Goal: Task Accomplishment & Management: Complete application form

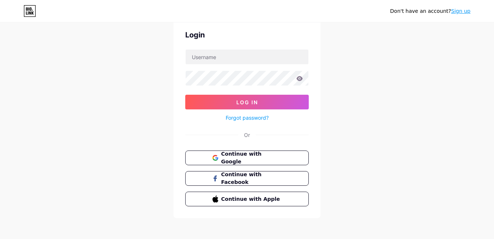
scroll to position [32, 0]
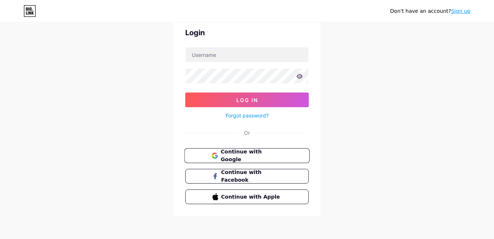
click at [258, 158] on span "Continue with Google" at bounding box center [251, 156] width 61 height 16
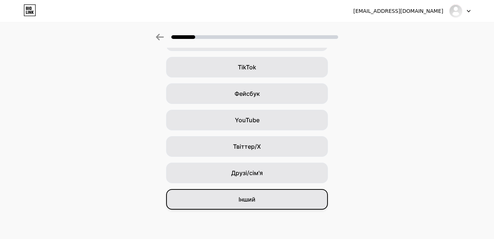
scroll to position [78, 0]
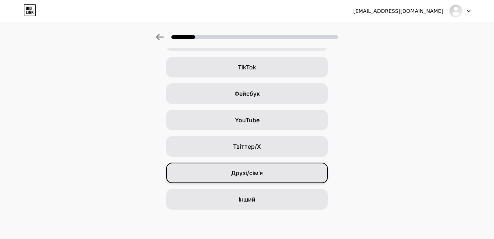
click at [259, 175] on span "Друзі/сім'я" at bounding box center [247, 173] width 32 height 9
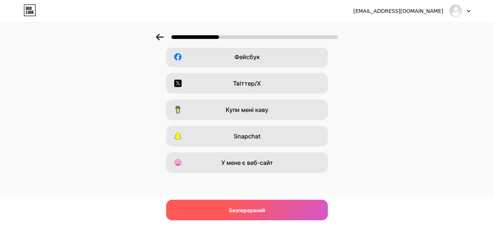
scroll to position [114, 0]
click at [266, 216] on div "Безперервний" at bounding box center [247, 210] width 162 height 21
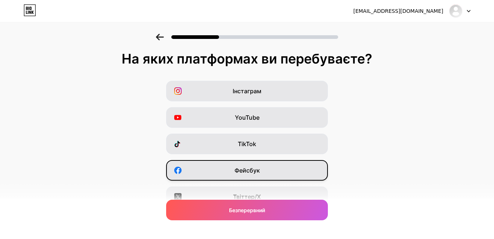
scroll to position [0, 0]
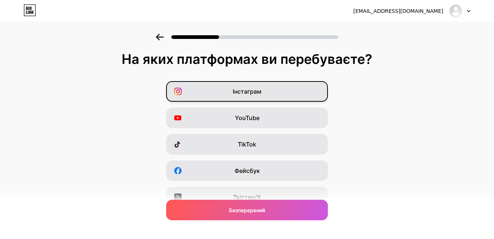
click at [260, 93] on span "Інстаграм" at bounding box center [247, 91] width 29 height 9
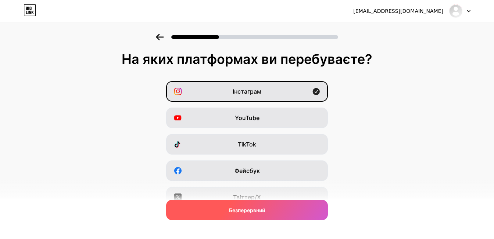
click at [248, 214] on div "Безперервний" at bounding box center [247, 210] width 162 height 21
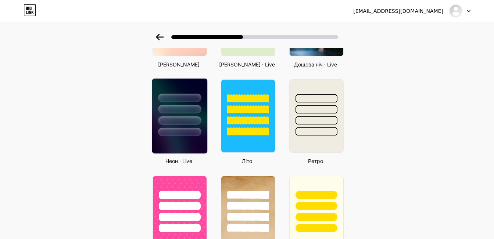
scroll to position [245, 0]
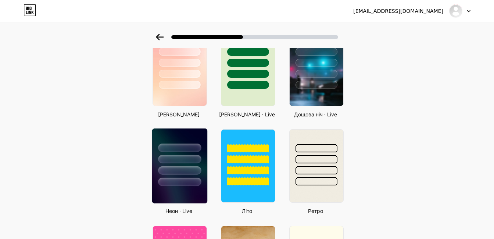
click at [181, 195] on img at bounding box center [179, 166] width 55 height 75
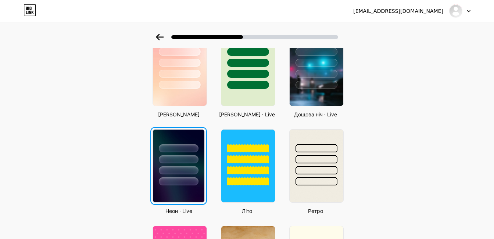
scroll to position [0, 0]
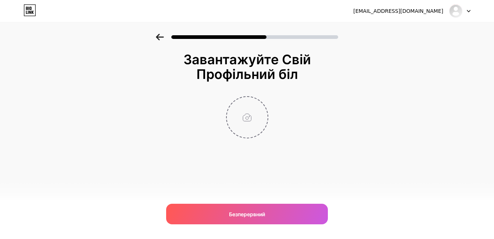
click at [251, 117] on input "file" at bounding box center [247, 117] width 41 height 41
type input "C:\fakepath\11111.png"
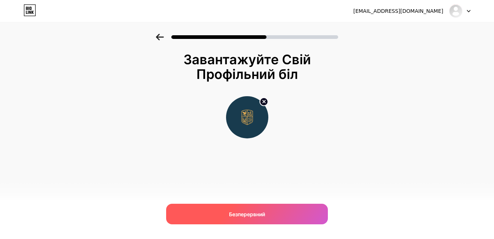
click at [240, 217] on span "Безперервний" at bounding box center [247, 215] width 36 height 8
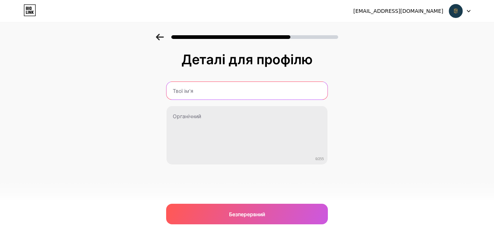
click at [255, 93] on input "text" at bounding box center [247, 91] width 161 height 18
type input "Академія Сенсівсів"
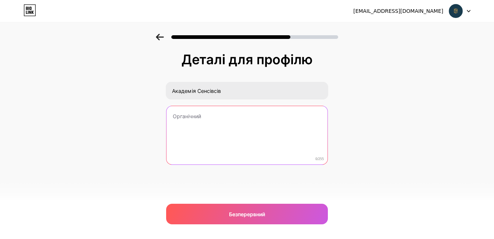
click at [252, 117] on textarea at bounding box center [247, 135] width 161 height 59
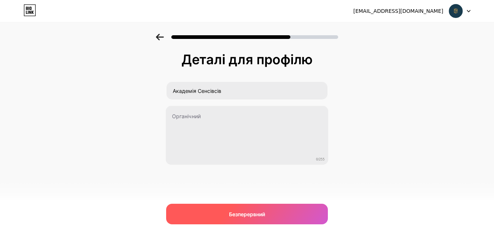
click at [249, 216] on span "Безперервний" at bounding box center [247, 215] width 36 height 8
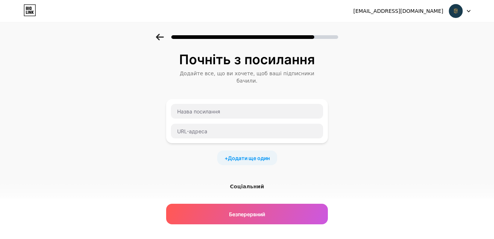
click at [162, 36] on icon at bounding box center [160, 37] width 8 height 7
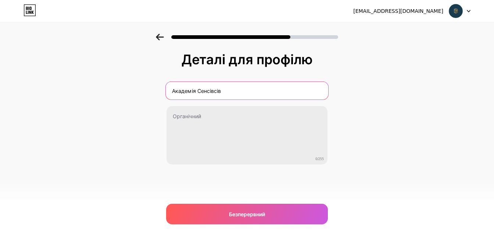
click at [215, 93] on input "Академія Сенсівсів" at bounding box center [247, 91] width 163 height 18
click at [221, 92] on input "Академія Сенсівсів" at bounding box center [247, 91] width 163 height 18
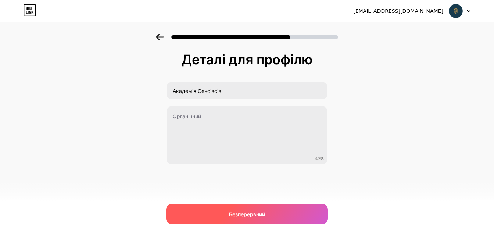
click at [248, 218] on div "Безперервний" at bounding box center [247, 214] width 162 height 21
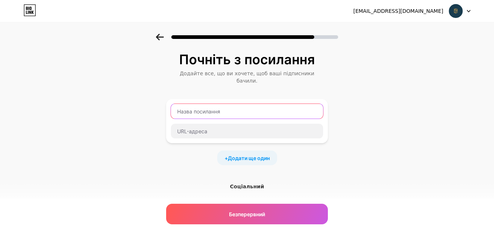
click at [226, 104] on input "text" at bounding box center [247, 111] width 152 height 15
paste input "senseacademy.com.ua"
click at [237, 104] on input "senseacademy.com.ua" at bounding box center [247, 111] width 152 height 15
type input "senseacademy"
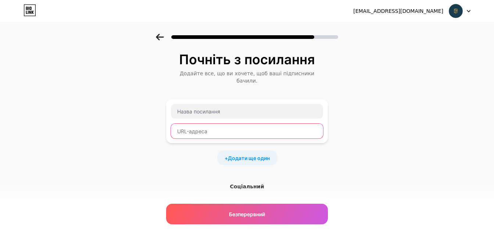
paste input "senseacademy"
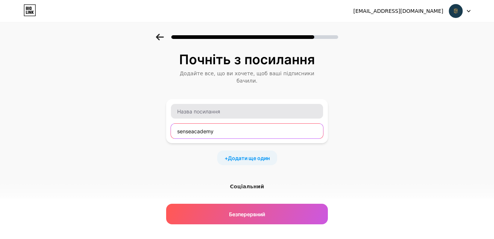
type input "senseacademy"
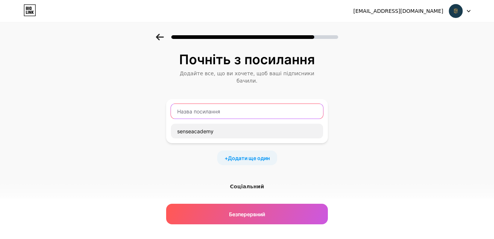
click at [215, 104] on input "text" at bounding box center [247, 111] width 152 height 15
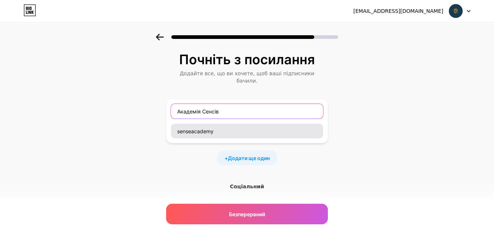
type input "Академія Сенсів"
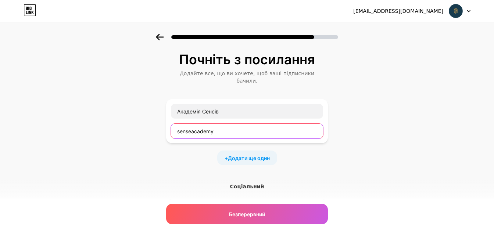
click at [210, 124] on input "senseacademy" at bounding box center [247, 131] width 152 height 15
paste input "academy_channel"
click at [178, 125] on input "sensacademy_channel" at bounding box center [247, 131] width 152 height 15
paste input "t.me/"
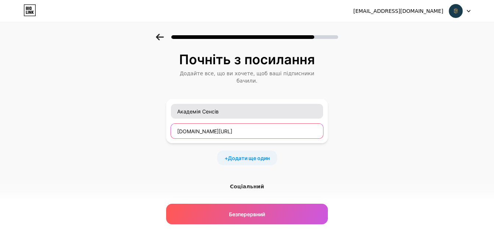
type input "t.me/sensacademy_channel"
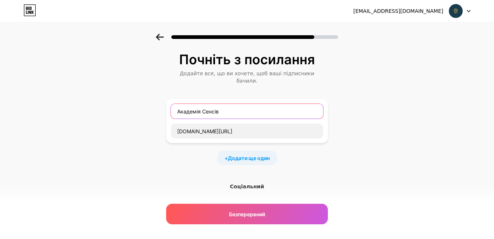
click at [179, 104] on input "Академія Сенсів" at bounding box center [247, 111] width 152 height 15
drag, startPoint x: 233, startPoint y: 104, endPoint x: 141, endPoint y: 104, distance: 91.9
click at [141, 104] on div "Почніть з посилання Додайте все, що ви хочете, щоб ваші підписники бачили. Теле…" at bounding box center [247, 167] width 494 height 266
click at [229, 105] on input "Менеджер Академія Сенсів" at bounding box center [247, 111] width 152 height 15
click at [253, 106] on input "Менеджер Академії Сенсів" at bounding box center [247, 111] width 152 height 15
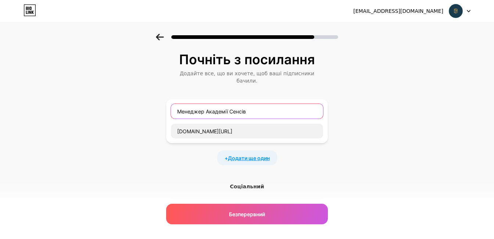
type input "Менеджер Академії Сенсів"
click at [254, 154] on span "Додати ще один" at bounding box center [249, 158] width 42 height 8
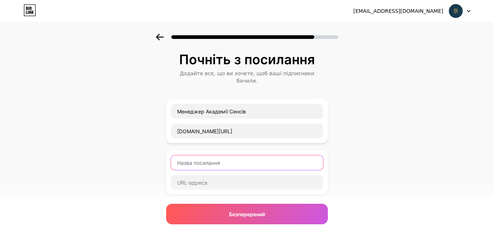
click at [193, 157] on input "text" at bounding box center [247, 163] width 152 height 15
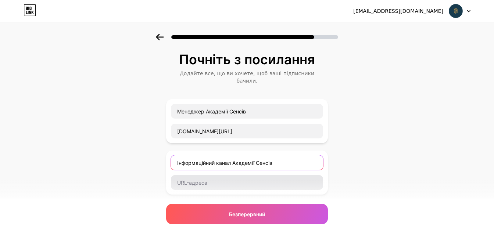
type input "Інформаційний канал Академії Сенсів"
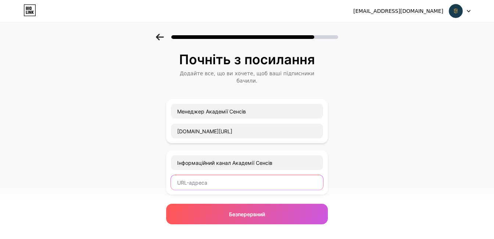
paste input "https://t.me/+rehbh90b35xhYzky"
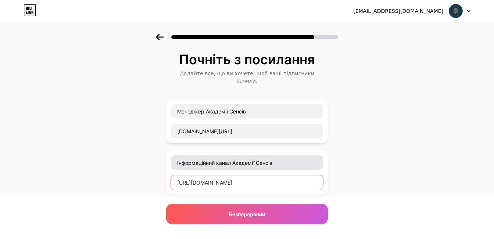
type input "https://t.me/+rehbh90b35xhYzky"
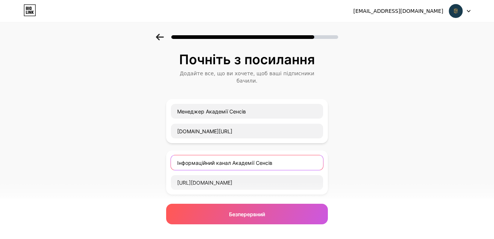
drag, startPoint x: 233, startPoint y: 156, endPoint x: 296, endPoint y: 156, distance: 62.9
click at [296, 156] on input "Інформаційний канал Академії Сенсів" at bounding box center [247, 163] width 152 height 15
paste input "айджестами, новинами, анонсами та цікавою інформацією:"
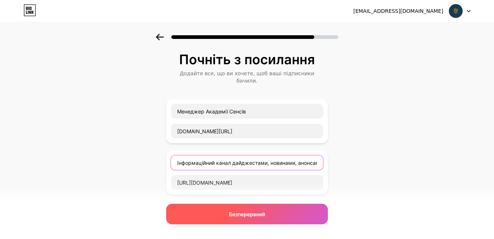
type input "Інформаційний канал дайджестами, новинами, анонсами та цікавою інформацією"
click at [264, 217] on span "Безперервний" at bounding box center [247, 215] width 36 height 8
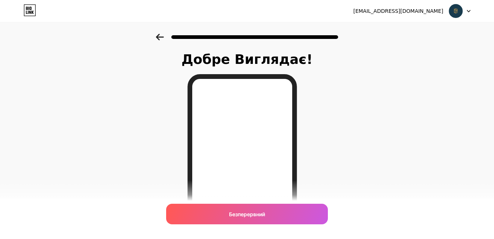
click at [158, 37] on icon at bounding box center [160, 37] width 8 height 7
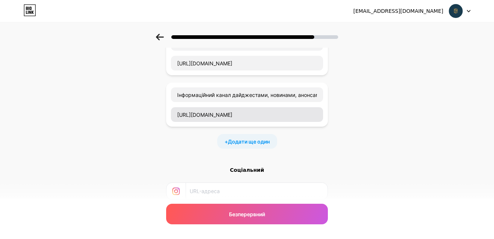
scroll to position [74, 0]
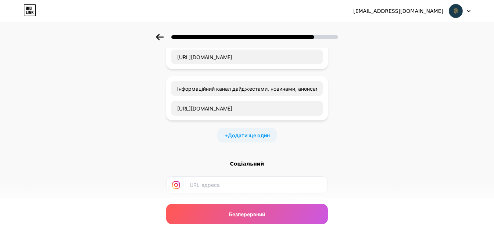
click at [242, 128] on div "+ Додати ще один" at bounding box center [247, 135] width 60 height 15
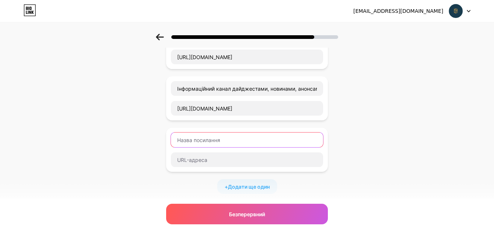
click at [220, 139] on input "text" at bounding box center [247, 140] width 152 height 15
paste input "Спільнота учасників для знайомства та спілкування"
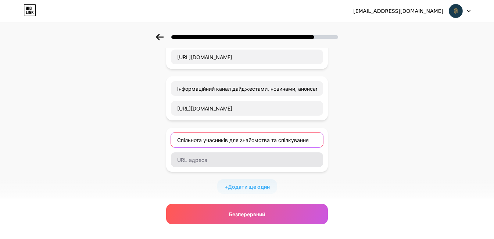
type input "Спільнота учасників для знайомства та спілкування"
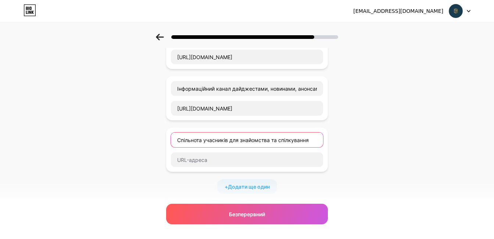
click at [217, 136] on input "Спільнота учасників для знайомства та спілкування" at bounding box center [247, 140] width 152 height 15
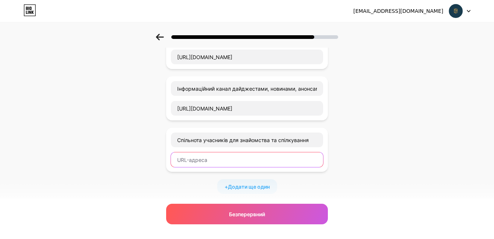
click at [214, 153] on input "text" at bounding box center [247, 160] width 152 height 15
paste input "https://t.me/+LnQNaNrs1SA5YzY6"
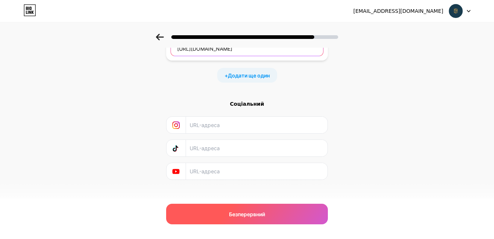
scroll to position [185, 0]
type input "https://t.me/+LnQNaNrs1SA5YzY6"
click at [251, 215] on span "Безперервний" at bounding box center [247, 215] width 36 height 8
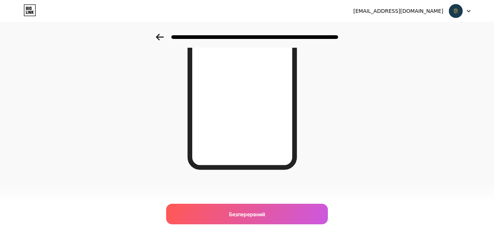
scroll to position [130, 0]
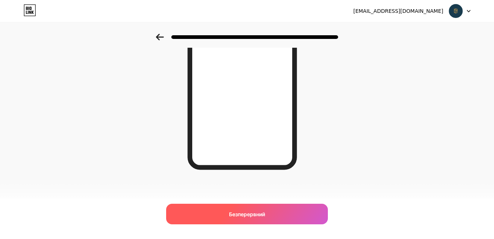
click at [263, 211] on span "Безперервний" at bounding box center [247, 215] width 36 height 8
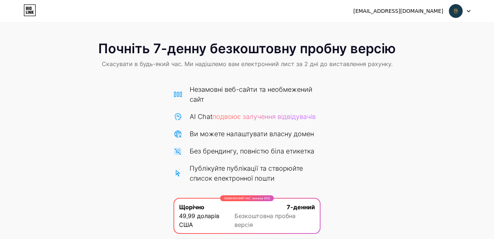
click at [457, 11] on img at bounding box center [456, 11] width 14 height 14
click at [404, 10] on div "[EMAIL_ADDRESS][DOMAIN_NAME]" at bounding box center [398, 11] width 90 height 8
click at [475, 13] on div "hello@senseacademy.com.ua Вийти" at bounding box center [247, 10] width 494 height 13
click at [470, 12] on icon at bounding box center [469, 11] width 4 height 3
click at [399, 10] on div "hello@senseacademy.com.ua" at bounding box center [398, 11] width 90 height 8
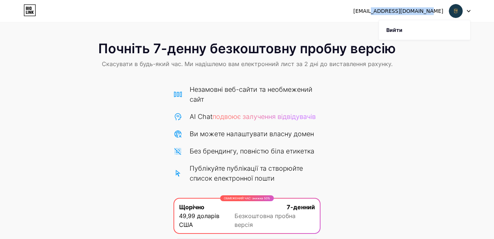
click at [399, 10] on div "hello@senseacademy.com.ua" at bounding box center [398, 11] width 90 height 8
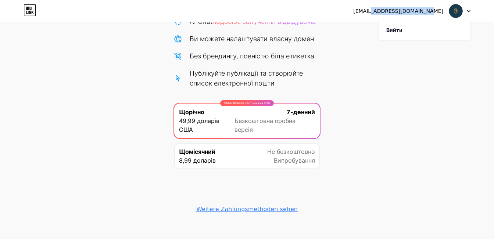
scroll to position [95, 0]
click at [209, 221] on div "hello@senseacademy.com.ua Вийти Посилання Скопійовано Почніть 7-денну безкоштов…" at bounding box center [247, 76] width 494 height 343
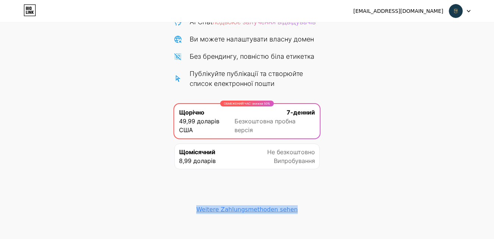
drag, startPoint x: 297, startPoint y: 204, endPoint x: 193, endPoint y: 201, distance: 104.1
click at [193, 201] on div "Weitere Zahlungsmethoden sehen" at bounding box center [247, 196] width 147 height 45
copy div "Weitere Zahlungsmethoden sehen"
click at [256, 206] on div "Weitere Zahlungsmethoden sehen" at bounding box center [246, 210] width 101 height 9
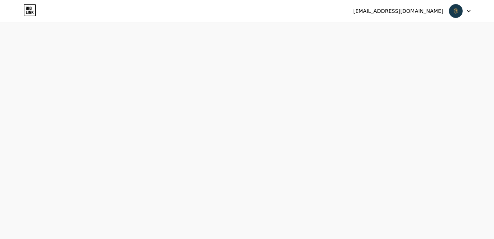
click at [413, 16] on div "[EMAIL_ADDRESS][DOMAIN_NAME]" at bounding box center [411, 10] width 117 height 13
click at [39, 13] on div "hello@senseacademy.com.ua Logout" at bounding box center [247, 10] width 494 height 13
click at [28, 12] on icon at bounding box center [28, 12] width 1 height 3
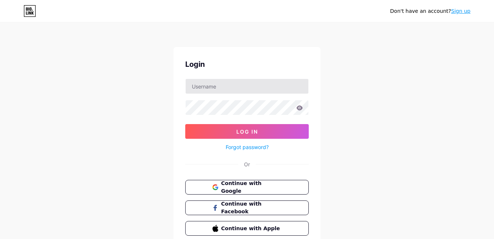
click at [198, 81] on input "text" at bounding box center [247, 86] width 123 height 15
click at [120, 128] on div "Don't have an account? Sign up Login Log In Forgot password? Or Continue with G…" at bounding box center [247, 135] width 494 height 271
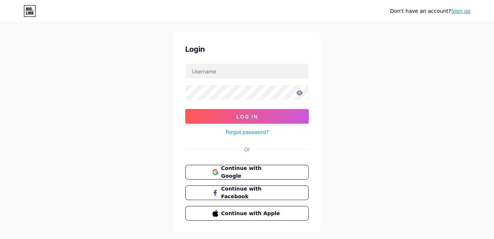
scroll to position [20, 0]
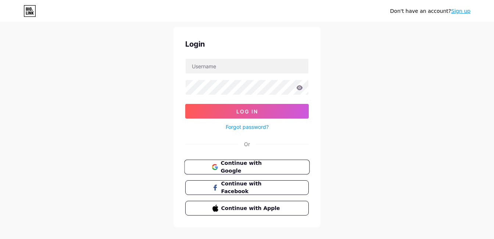
click at [264, 167] on span "Continue with Google" at bounding box center [251, 168] width 61 height 16
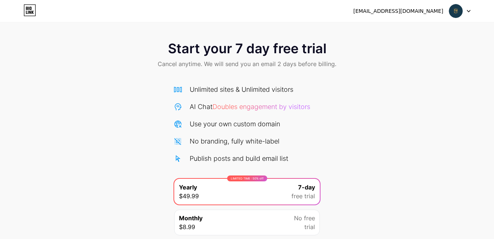
click at [17, 9] on div "hello@senseacademy.com.ua Logout" at bounding box center [247, 10] width 494 height 13
click at [28, 9] on icon at bounding box center [30, 10] width 13 height 12
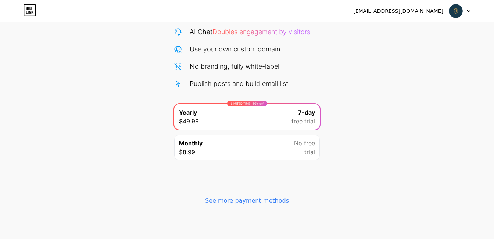
scroll to position [75, 0]
click at [258, 200] on div "See more payment methods" at bounding box center [247, 201] width 84 height 9
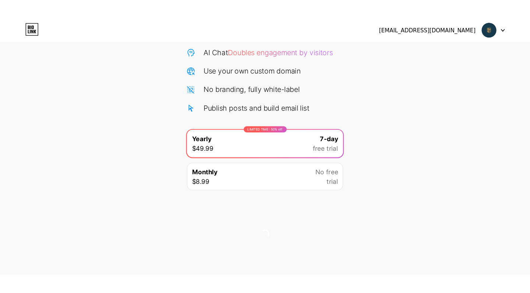
scroll to position [21, 0]
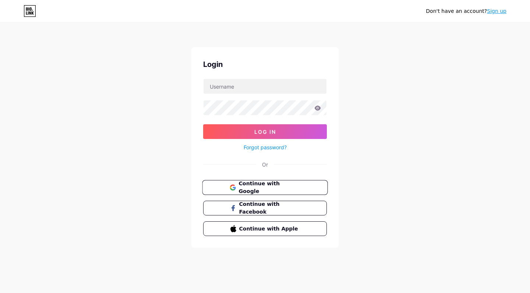
click at [278, 189] on span "Continue with Google" at bounding box center [268, 188] width 61 height 16
click at [279, 186] on span "Continue with Google" at bounding box center [268, 188] width 61 height 16
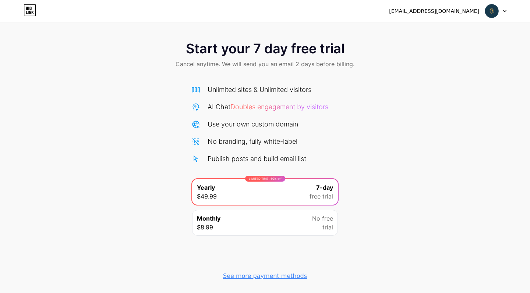
click at [505, 14] on div at bounding box center [495, 10] width 21 height 13
click at [498, 10] on img at bounding box center [491, 11] width 14 height 14
click at [485, 13] on img at bounding box center [491, 11] width 14 height 14
click at [465, 13] on div "hello@senseacademy.com.ua" at bounding box center [434, 11] width 90 height 8
click at [423, 136] on div "Start your 7 day free trial Cancel anytime. We will send you an email 2 days be…" at bounding box center [265, 159] width 530 height 251
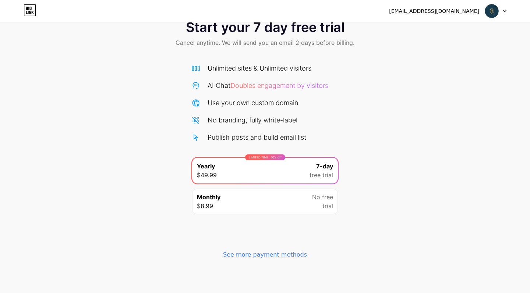
scroll to position [21, 0]
click at [300, 200] on div "Monthly $8.99 No free trial" at bounding box center [265, 202] width 146 height 26
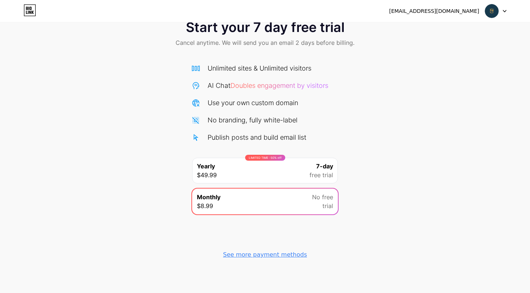
click at [300, 172] on div "LIMITED TIME : 50% off Yearly $49.99 7-day free trial" at bounding box center [265, 171] width 146 height 26
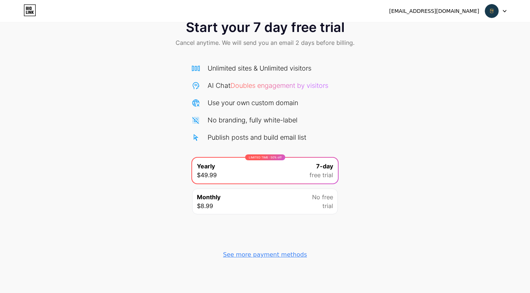
click at [305, 198] on div "Monthly $8.99 No free trial" at bounding box center [265, 202] width 146 height 26
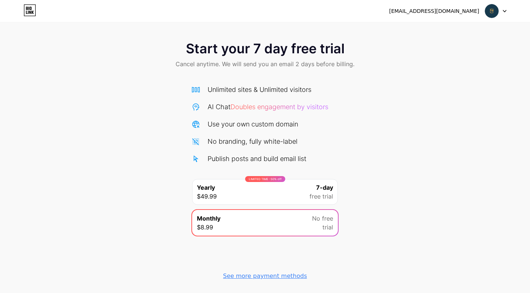
scroll to position [0, 0]
click at [291, 107] on span "Doubles engagement by visitors" at bounding box center [279, 107] width 98 height 8
click at [236, 74] on div "Start your 7 day free trial Cancel anytime. We will send you an email 2 days be…" at bounding box center [265, 55] width 530 height 43
click at [277, 68] on span "Cancel anytime. We will send you an email 2 days before billing." at bounding box center [264, 64] width 179 height 9
click at [320, 65] on span "Cancel anytime. We will send you an email 2 days before billing." at bounding box center [264, 64] width 179 height 9
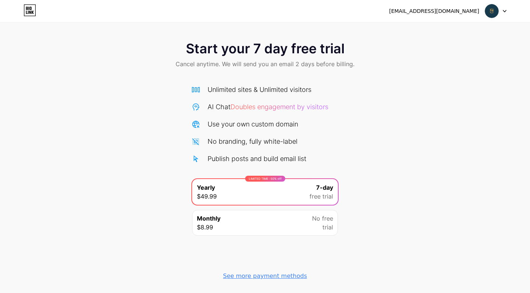
click at [500, 13] on div at bounding box center [495, 10] width 21 height 13
click at [463, 28] on li "Logout" at bounding box center [459, 30] width 91 height 20
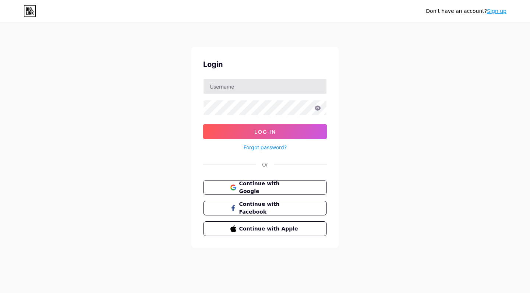
click at [277, 90] on input "text" at bounding box center [264, 86] width 123 height 15
click at [406, 104] on div "Don't have an account? Sign up Login Log In Forgot password? Or Continue with G…" at bounding box center [265, 135] width 530 height 271
click at [495, 7] on div "Don't have an account? Sign up" at bounding box center [465, 11] width 81 height 8
click at [493, 11] on link "Sign up" at bounding box center [496, 11] width 19 height 6
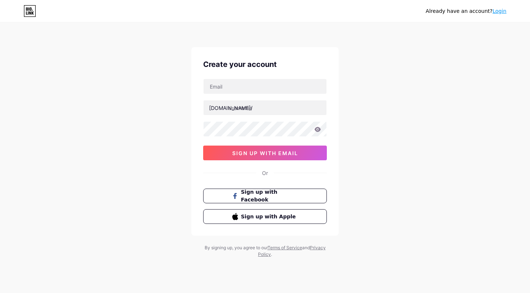
click at [497, 11] on link "Login" at bounding box center [499, 11] width 14 height 6
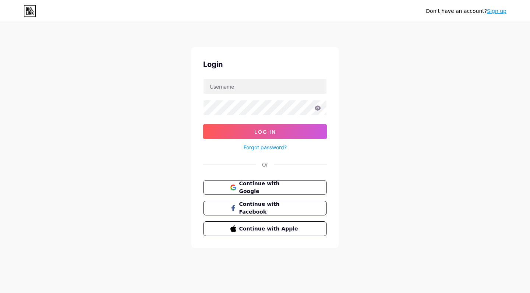
click at [350, 152] on div "Don't have an account? Sign up Login Log In Forgot password? Or Continue with G…" at bounding box center [265, 135] width 530 height 271
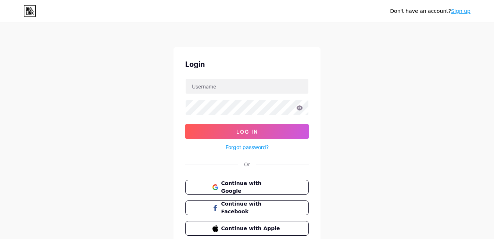
click at [462, 13] on link "Sign up" at bounding box center [460, 11] width 19 height 6
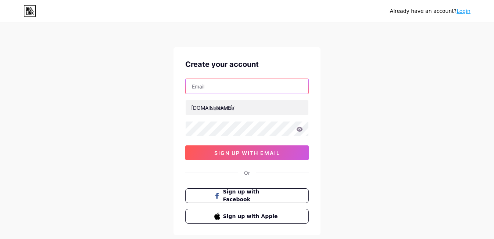
click at [224, 82] on input "text" at bounding box center [247, 86] width 123 height 15
click at [201, 88] on input "text" at bounding box center [247, 86] width 123 height 15
paste input "[EMAIL_ADDRESS][DOMAIN_NAME]"
type input "[EMAIL_ADDRESS][DOMAIN_NAME]"
click at [146, 99] on div "Already have an account? Login Create your account hello@senseacademy.com.ua bi…" at bounding box center [247, 140] width 494 height 281
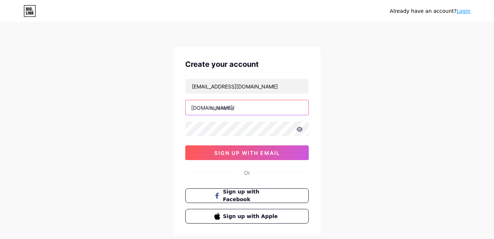
click at [224, 108] on input "text" at bounding box center [247, 107] width 123 height 15
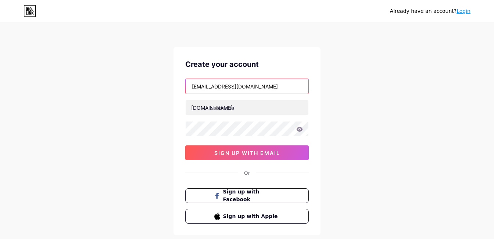
drag, startPoint x: 209, startPoint y: 86, endPoint x: 244, endPoint y: 89, distance: 35.1
click at [244, 89] on input "[EMAIL_ADDRESS][DOMAIN_NAME]" at bounding box center [247, 86] width 123 height 15
drag, startPoint x: 244, startPoint y: 89, endPoint x: 209, endPoint y: 87, distance: 35.3
click at [209, 87] on input "[EMAIL_ADDRESS][DOMAIN_NAME]" at bounding box center [247, 86] width 123 height 15
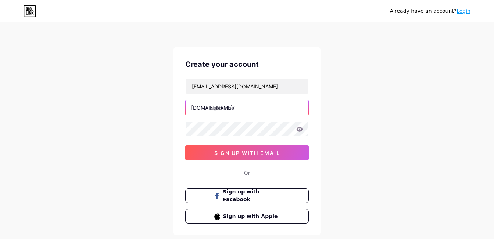
click at [225, 111] on input "text" at bounding box center [247, 107] width 123 height 15
paste input "senseacademy"
type input "senseacademy"
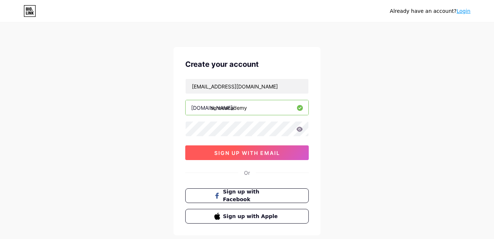
click at [261, 153] on span "sign up with email" at bounding box center [247, 153] width 66 height 6
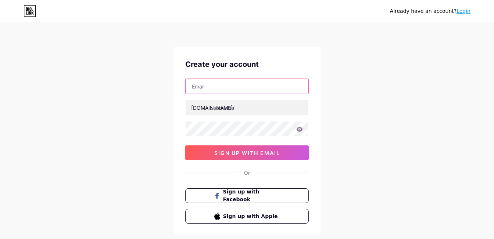
click at [242, 83] on input "text" at bounding box center [247, 86] width 123 height 15
type input "olya.gluschenko22@gmail.com"
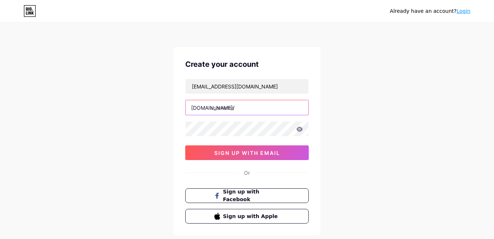
click at [233, 109] on input "text" at bounding box center [247, 107] width 123 height 15
paste input "2025$pr0_s3n$3d3my"
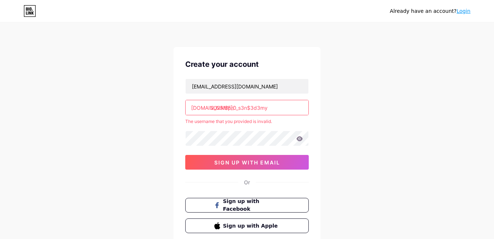
drag, startPoint x: 269, startPoint y: 106, endPoint x: 213, endPoint y: 107, distance: 55.9
click at [213, 107] on input "2025!$pr0_s3n$3d3my" at bounding box center [247, 107] width 123 height 15
type input "2"
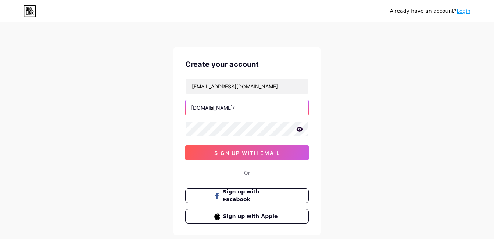
paste input "enseacademy"
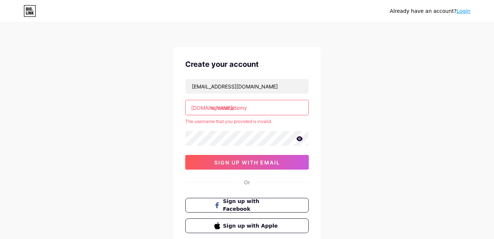
type input "senseacademy"
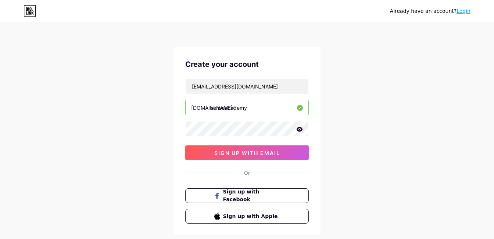
click at [338, 126] on div "Already have an account? Login Create your account olya.gluschenko22@gmail.com …" at bounding box center [247, 140] width 494 height 281
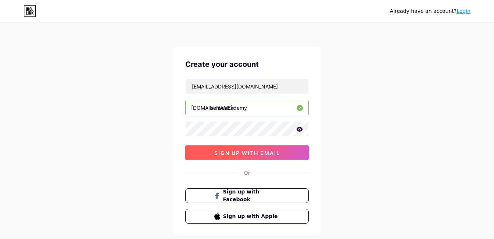
click at [252, 156] on span "sign up with email" at bounding box center [247, 153] width 66 height 6
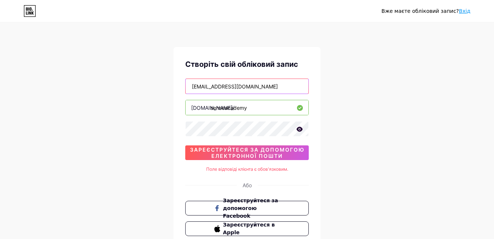
click at [270, 86] on input "olya.gluschenko22@gmail.com" at bounding box center [247, 86] width 123 height 15
type input "olya.gluschenko22@gmail.com"
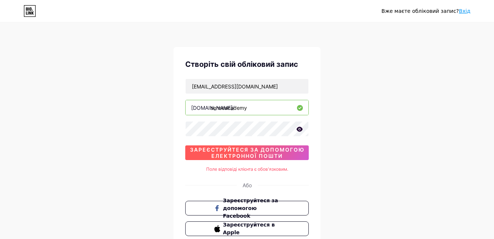
click at [256, 149] on span "ЗАРЕЄСТРУЙТЕСЯ ЗА ДОПОМОГОЮ ЕЛЕКТРОННОЇ ПОШТИ" at bounding box center [247, 153] width 124 height 13
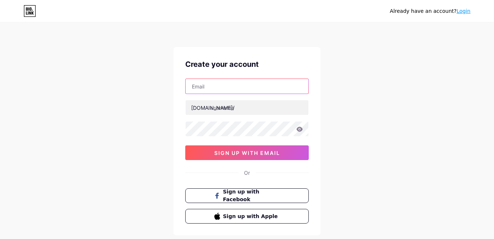
click at [252, 86] on input "text" at bounding box center [247, 86] width 123 height 15
type input "[EMAIL_ADDRESS][DOMAIN_NAME]"
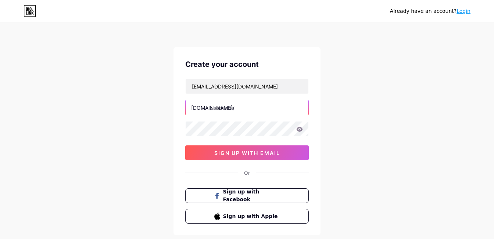
click at [236, 110] on input "text" at bounding box center [247, 107] width 123 height 15
paste input "enseacademy"
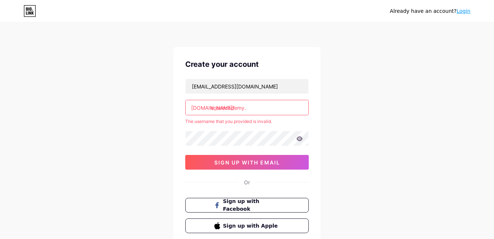
click at [211, 109] on input "enseacademy." at bounding box center [247, 107] width 123 height 15
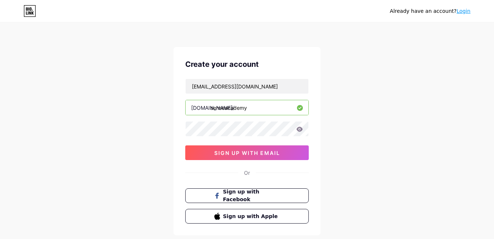
type input "senseacademy"
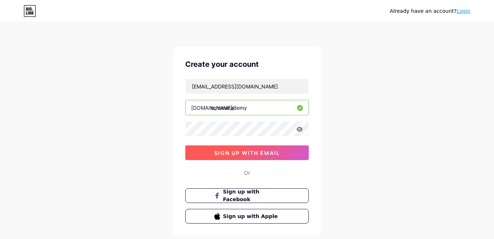
click at [257, 153] on span "sign up with email" at bounding box center [247, 153] width 66 height 6
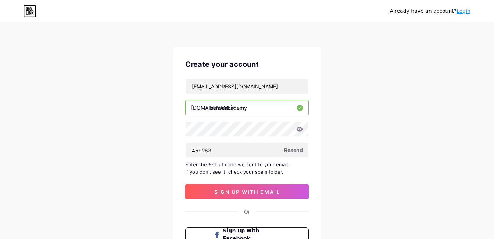
type input "469263"
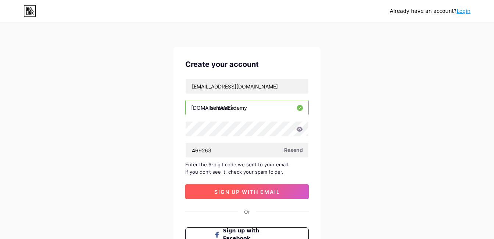
click at [247, 192] on span "sign up with email" at bounding box center [247, 192] width 66 height 6
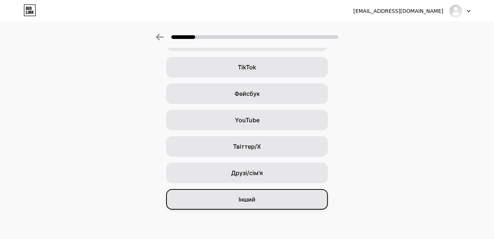
scroll to position [78, 0]
click at [245, 199] on span "Інший" at bounding box center [247, 199] width 17 height 9
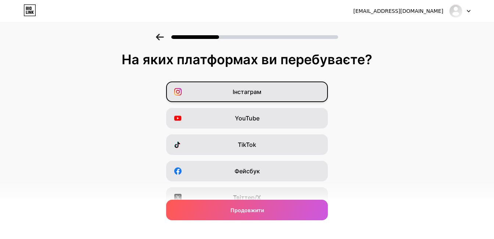
scroll to position [0, 0]
click at [250, 92] on span "Інстаграм" at bounding box center [247, 92] width 29 height 9
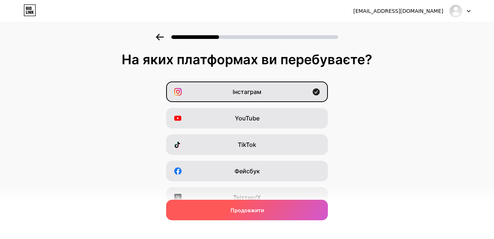
click at [238, 211] on span "Продовжити" at bounding box center [247, 211] width 33 height 8
click at [245, 212] on span "Продовжити" at bounding box center [247, 211] width 33 height 8
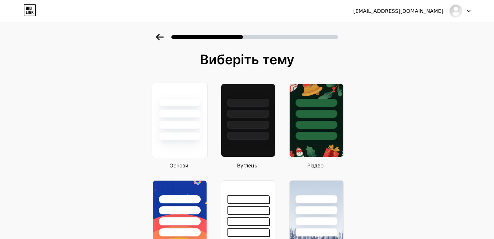
click at [192, 111] on div at bounding box center [179, 114] width 43 height 8
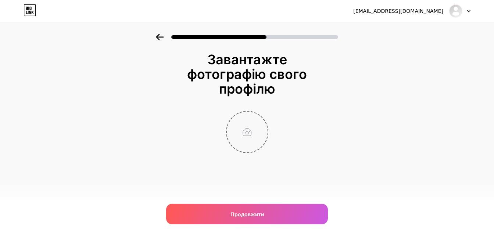
click at [243, 115] on input "file" at bounding box center [247, 132] width 41 height 41
type input "C:\fakepath\11111.png"
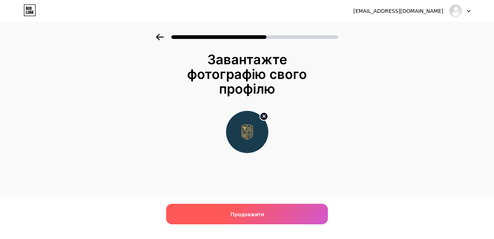
click at [245, 213] on span "Продовжити" at bounding box center [247, 215] width 33 height 8
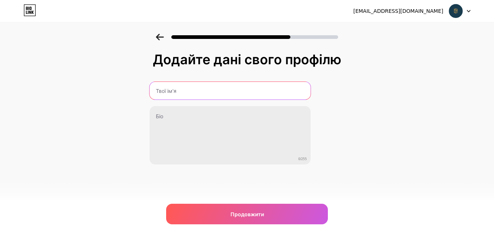
click at [204, 90] on input "text" at bounding box center [230, 91] width 161 height 18
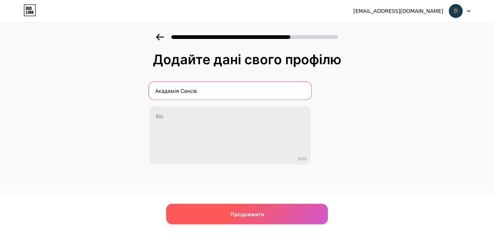
type input "Академія Сенсів"
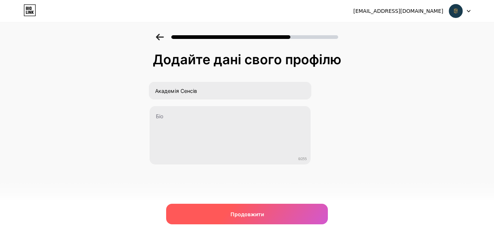
click at [235, 215] on span "Продовжити" at bounding box center [247, 215] width 33 height 8
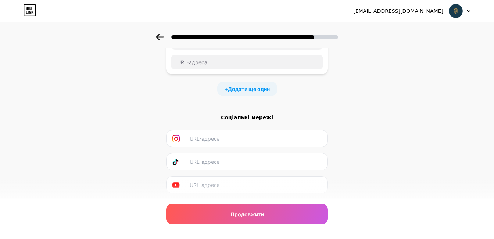
scroll to position [82, 0]
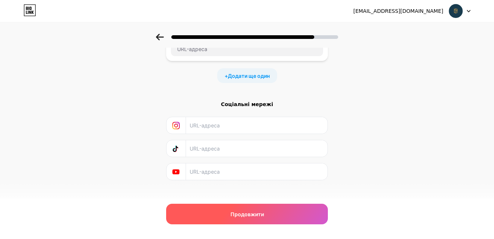
click at [247, 224] on div "Продовжити" at bounding box center [247, 214] width 162 height 21
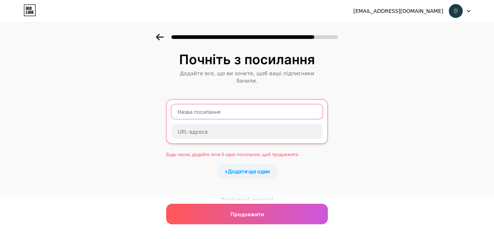
scroll to position [0, 0]
click at [220, 104] on input "text" at bounding box center [247, 111] width 152 height 15
paste input "о t.me"
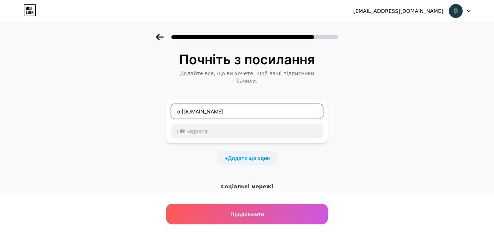
click at [181, 105] on input "о t.me" at bounding box center [247, 111] width 152 height 15
paste input "sensacademy_channel"
drag, startPoint x: 253, startPoint y: 103, endPoint x: 129, endPoint y: 101, distance: 124.3
click at [129, 101] on div "Почніть з посилання Додайте все, що ви хочете, щоб ваші підписники бачили. t.me…" at bounding box center [247, 167] width 494 height 266
type input "t.me/sensacademy_channel"
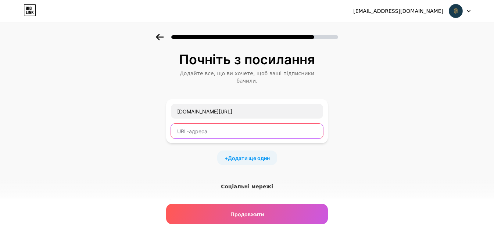
paste input "t.me/sensacademy_channel"
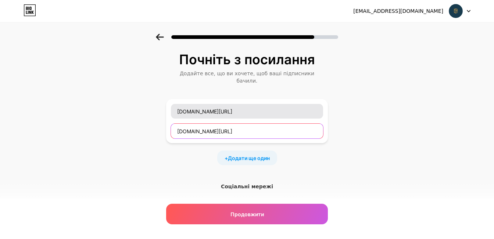
type input "t.me/sensacademy_channel"
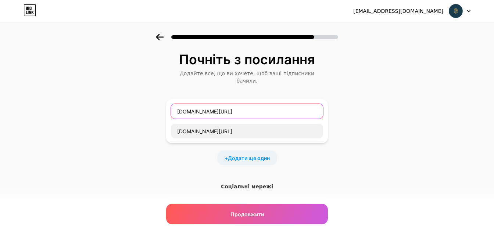
click at [219, 104] on input "t.me/sensacademy_channel" at bounding box center [247, 111] width 152 height 15
type input "V"
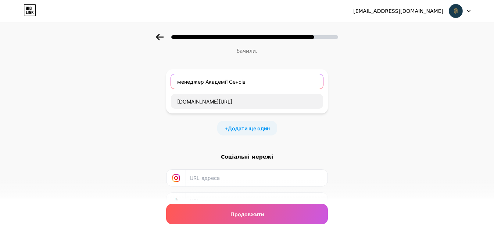
scroll to position [35, 0]
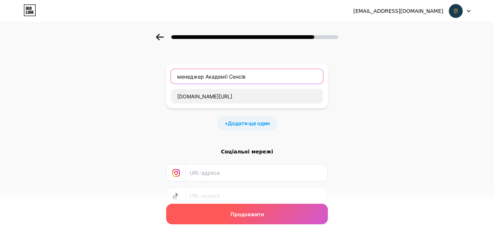
type input "менеджер Академії Сенсів"
click at [248, 221] on div "Продовжити" at bounding box center [247, 214] width 162 height 21
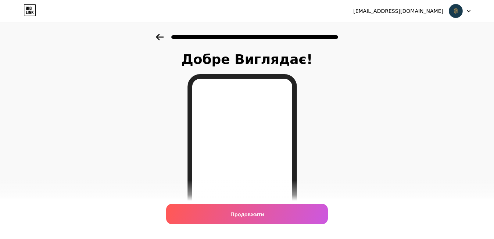
scroll to position [0, 0]
click at [163, 36] on icon at bounding box center [160, 37] width 8 height 7
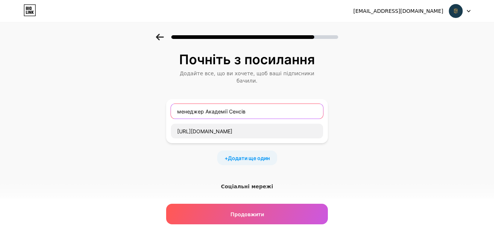
click at [180, 104] on input "менеджер Академії Сенсів" at bounding box center [247, 111] width 152 height 15
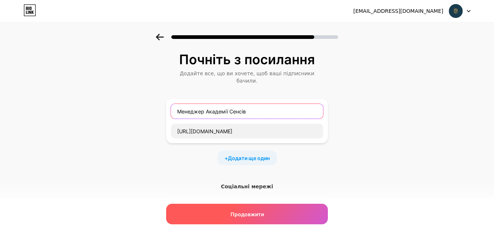
type input "Менеджер Академії Сенсів"
click at [248, 211] on span "Продовжити" at bounding box center [247, 215] width 33 height 8
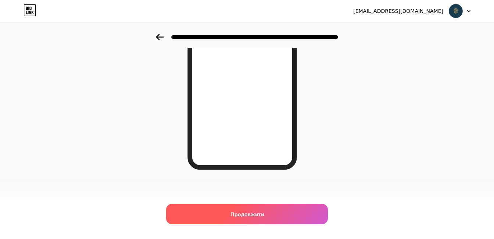
scroll to position [130, 0]
click at [245, 209] on div "Продовжити" at bounding box center [247, 214] width 162 height 21
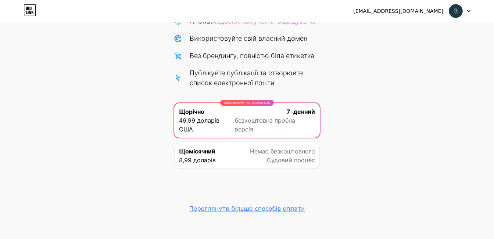
scroll to position [95, 0]
click at [270, 206] on div "Переглянути більше способів оплати" at bounding box center [247, 210] width 116 height 9
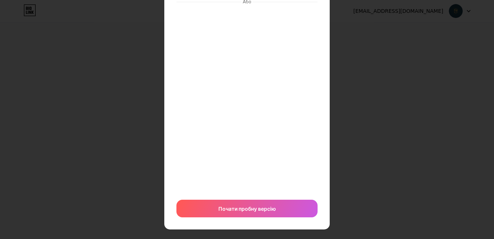
scroll to position [0, 0]
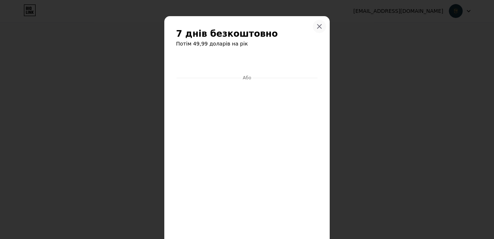
click at [319, 27] on icon at bounding box center [320, 27] width 4 height 4
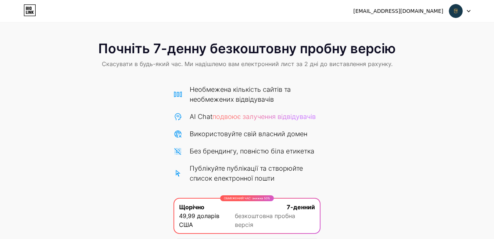
click at [456, 35] on div "Почніть 7-денну безкоштовну пробну версію Скасувати в будь-який час. Ми надішле…" at bounding box center [247, 55] width 494 height 43
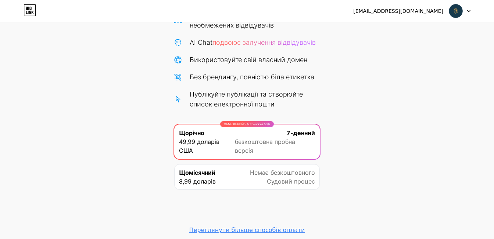
scroll to position [74, 0]
click at [241, 170] on div "Щомісячний 8,99 доларів Немає безкоштовного Судовий процес" at bounding box center [247, 178] width 146 height 26
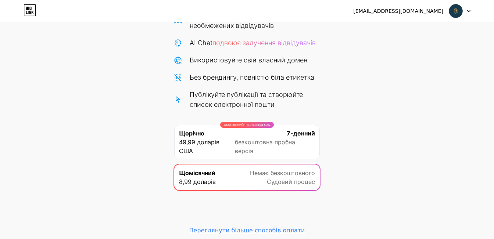
click at [348, 133] on div "Почніть 7-денну безкоштовну пробну версію Скасувати в будь-який час. Ми надішле…" at bounding box center [247, 100] width 494 height 280
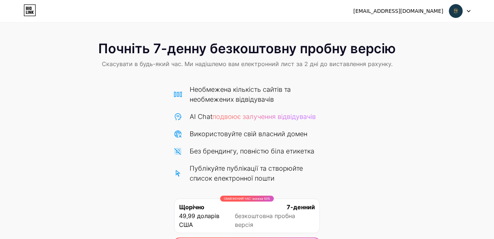
scroll to position [0, 0]
click at [32, 9] on icon at bounding box center [30, 10] width 13 height 12
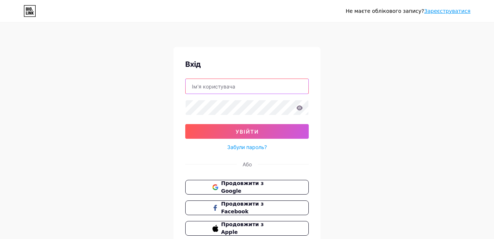
type input "senseacademy"
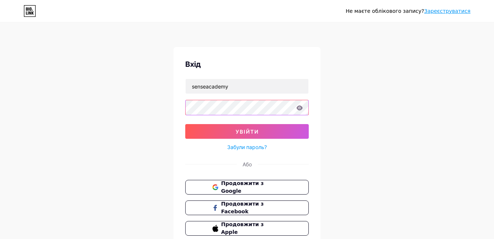
click at [247, 132] on button "УВІЙТИ" at bounding box center [247, 131] width 124 height 15
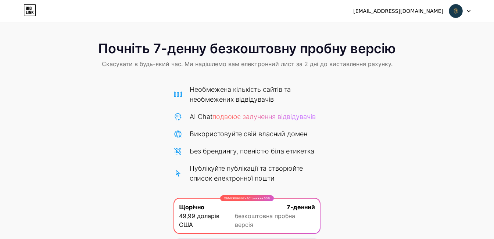
click at [470, 14] on div at bounding box center [459, 10] width 21 height 13
click at [417, 29] on li "Вийти" at bounding box center [424, 30] width 91 height 20
click at [392, 31] on li "Вийти" at bounding box center [424, 30] width 91 height 20
click at [400, 28] on li "Вийти" at bounding box center [424, 30] width 91 height 20
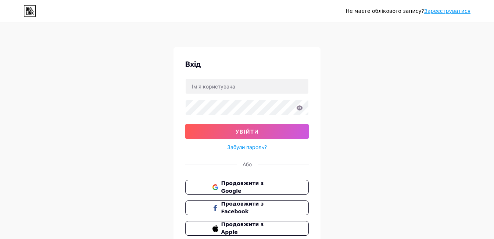
click at [361, 120] on div "Не маєте облікового запису? Зареєструватися Вхід УВІЙТИ Забули пароль? Або Прод…" at bounding box center [247, 135] width 494 height 271
click at [439, 13] on link "Зареєструватися" at bounding box center [447, 11] width 46 height 6
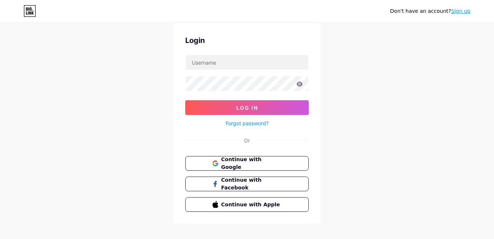
scroll to position [24, 0]
click at [360, 150] on div "Don't have an account? Sign up Login Log In Forgot password? Or Continue with G…" at bounding box center [247, 111] width 494 height 271
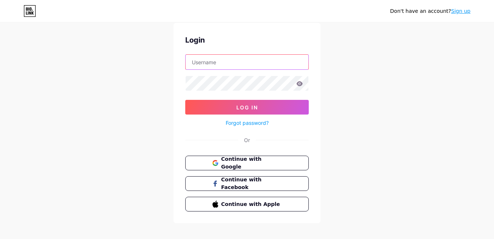
click at [250, 65] on input "text" at bounding box center [247, 62] width 123 height 15
type input "senseacademy"
drag, startPoint x: 227, startPoint y: 64, endPoint x: 168, endPoint y: 61, distance: 59.3
click at [168, 61] on div "Don't have an account? Sign up Login senseacademy Log In Forgot password? Or Co…" at bounding box center [247, 111] width 494 height 271
drag, startPoint x: 234, startPoint y: 63, endPoint x: 183, endPoint y: 63, distance: 50.7
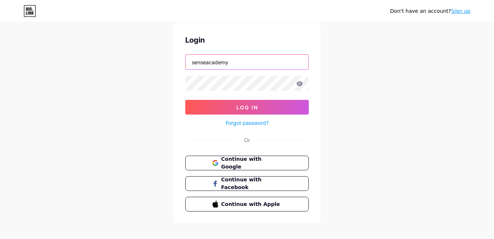
click at [183, 63] on div "Login senseacademy Log In Forgot password? Or Continue with Google Continue wit…" at bounding box center [247, 123] width 147 height 201
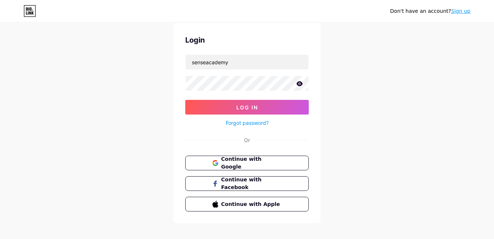
click at [333, 110] on div "Don't have an account? Sign up Login senseacademy Log In Forgot password? Or Co…" at bounding box center [247, 111] width 494 height 271
click at [382, 38] on div "Don't have an account? Sign up Login senseacademy Log In Forgot password? Or Co…" at bounding box center [247, 111] width 494 height 271
